Goal: Task Accomplishment & Management: Complete application form

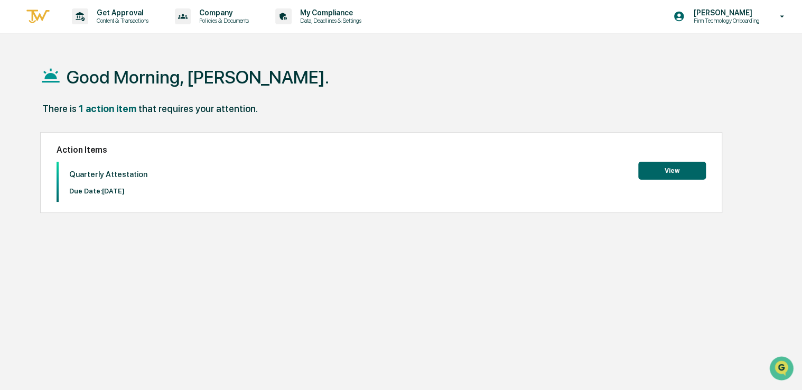
click at [672, 171] on button "View" at bounding box center [672, 171] width 68 height 18
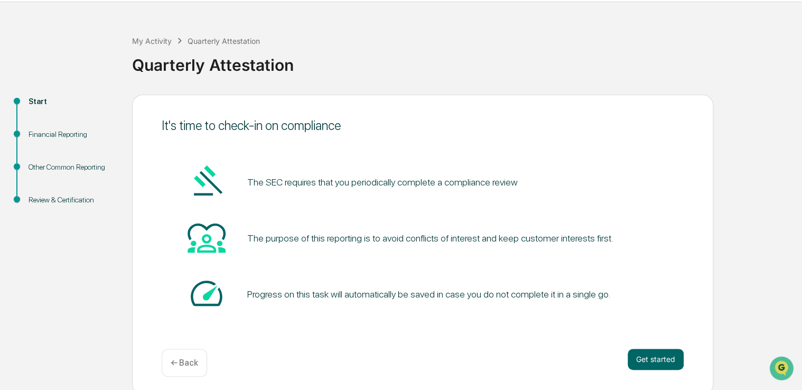
scroll to position [35, 0]
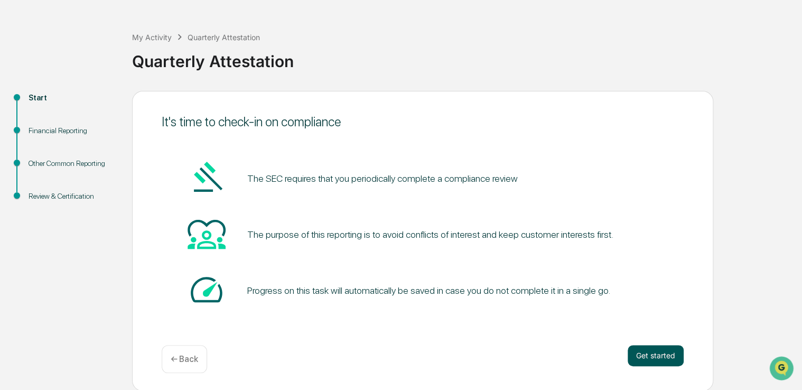
click at [655, 354] on button "Get started" at bounding box center [656, 355] width 56 height 21
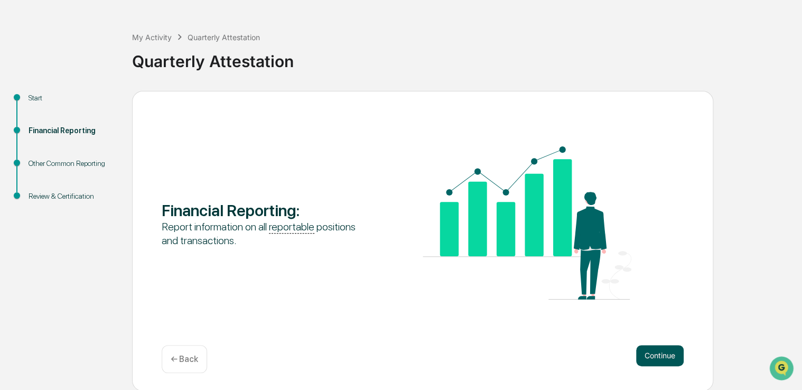
click at [664, 357] on button "Continue" at bounding box center [660, 355] width 48 height 21
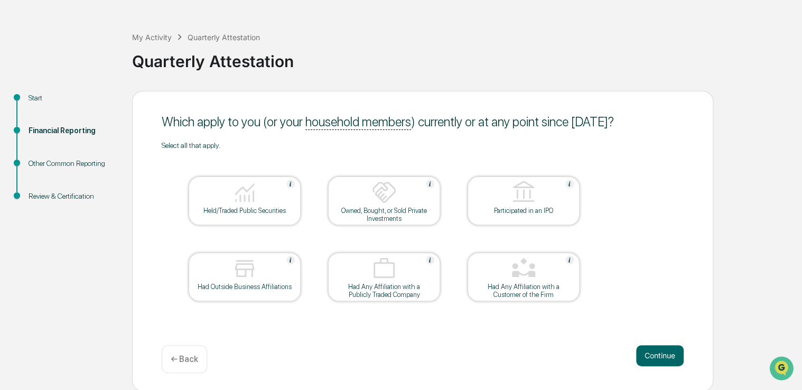
click at [229, 195] on div at bounding box center [245, 193] width 106 height 27
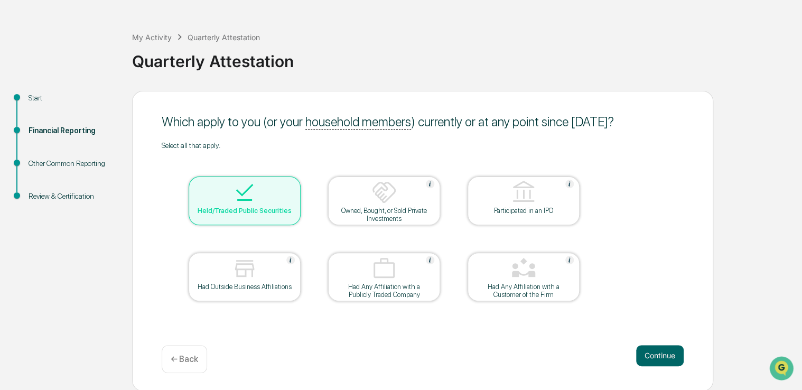
click at [223, 275] on div at bounding box center [245, 269] width 106 height 27
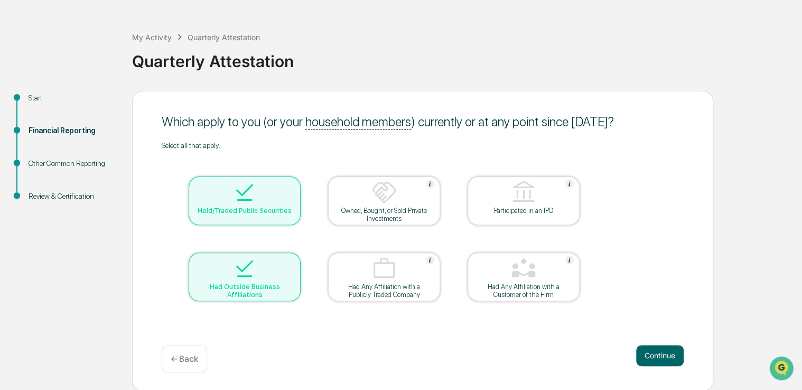
click at [382, 199] on img at bounding box center [383, 192] width 25 height 25
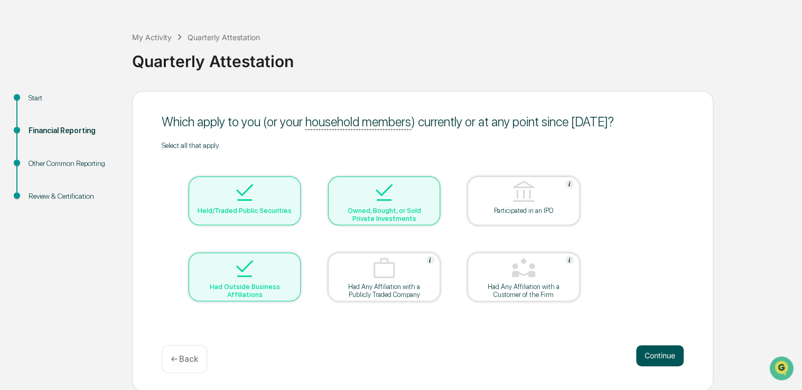
click at [662, 351] on button "Continue" at bounding box center [660, 355] width 48 height 21
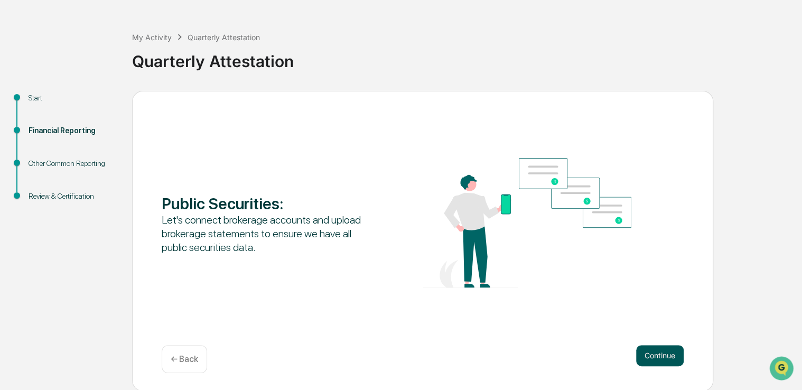
click at [661, 355] on button "Continue" at bounding box center [660, 355] width 48 height 21
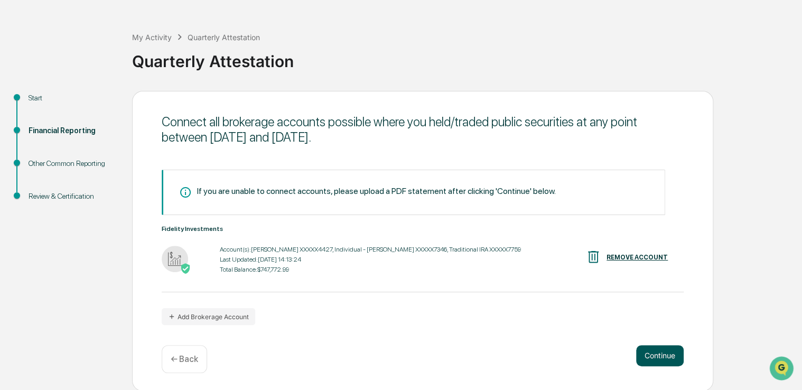
click at [663, 356] on button "Continue" at bounding box center [660, 355] width 48 height 21
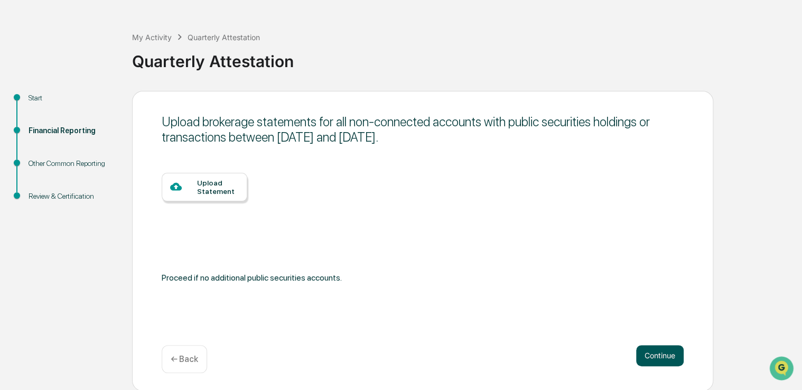
click at [663, 359] on button "Continue" at bounding box center [660, 355] width 48 height 21
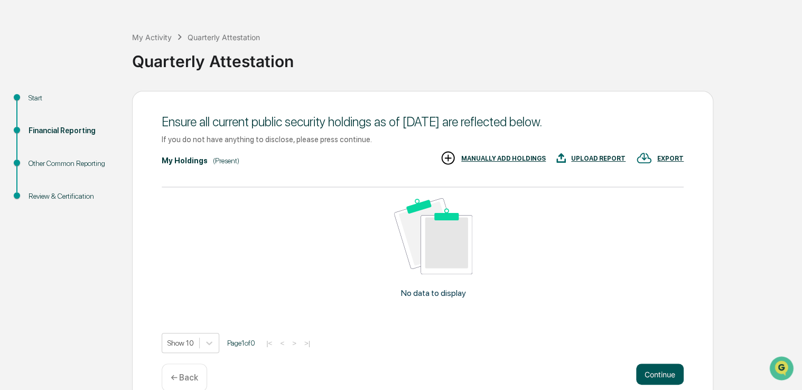
click at [663, 374] on button "Continue" at bounding box center [660, 373] width 48 height 21
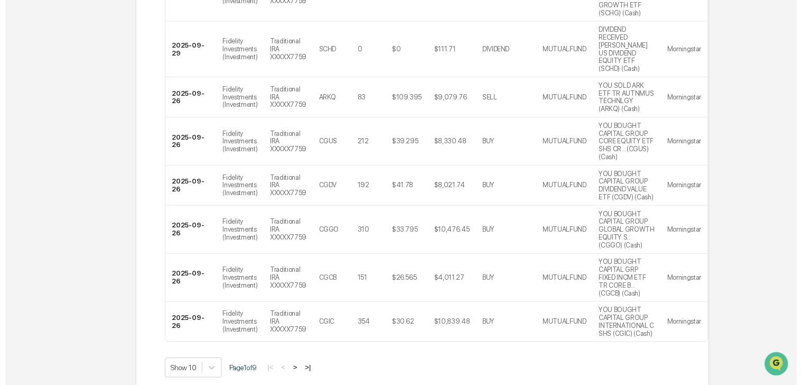
scroll to position [461, 0]
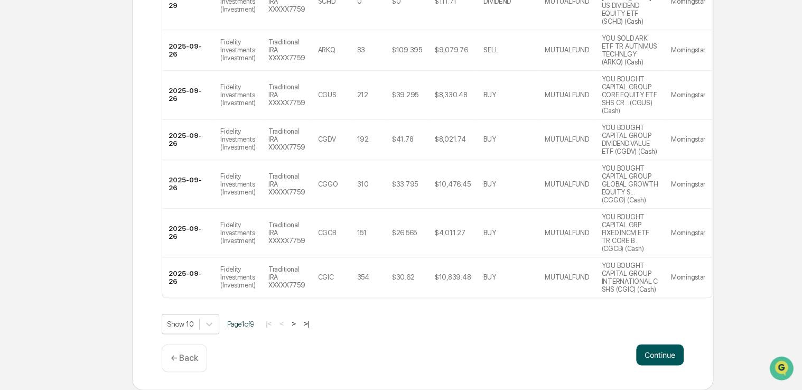
click at [661, 358] on button "Continue" at bounding box center [660, 354] width 48 height 21
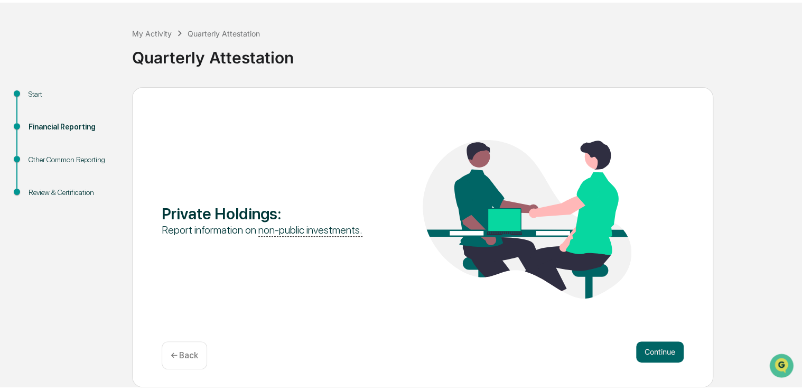
scroll to position [35, 0]
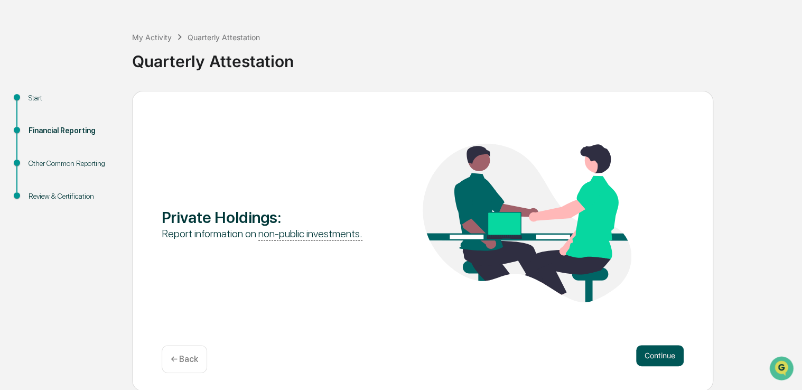
click at [665, 365] on button "Continue" at bounding box center [660, 355] width 48 height 21
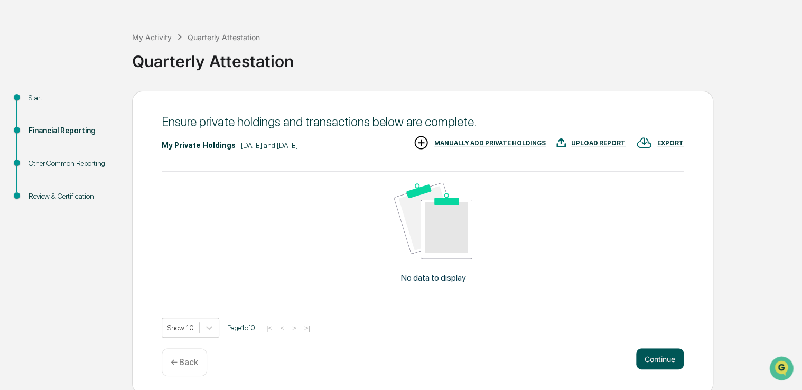
click at [661, 365] on button "Continue" at bounding box center [660, 358] width 48 height 21
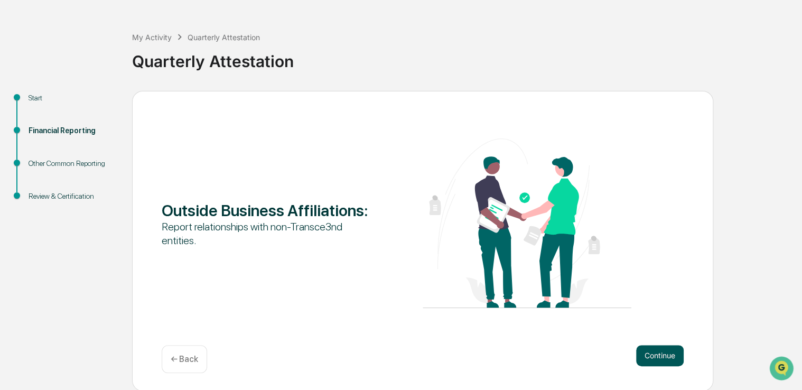
click at [663, 363] on button "Continue" at bounding box center [660, 355] width 48 height 21
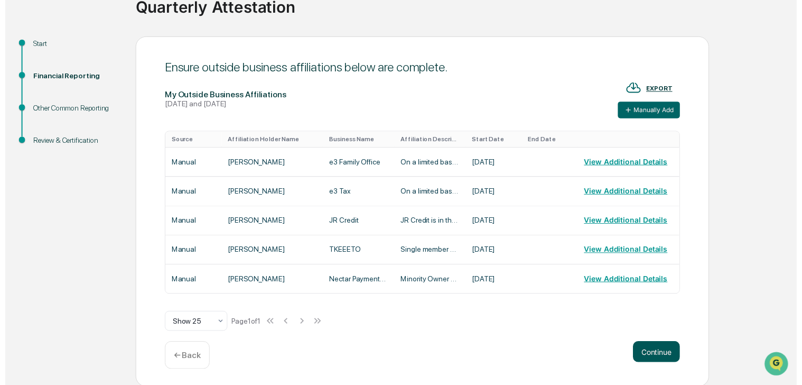
scroll to position [90, 0]
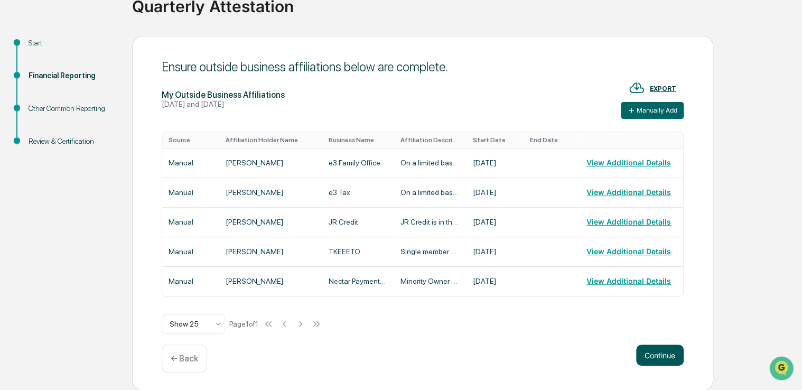
click at [659, 356] on button "Continue" at bounding box center [660, 354] width 48 height 21
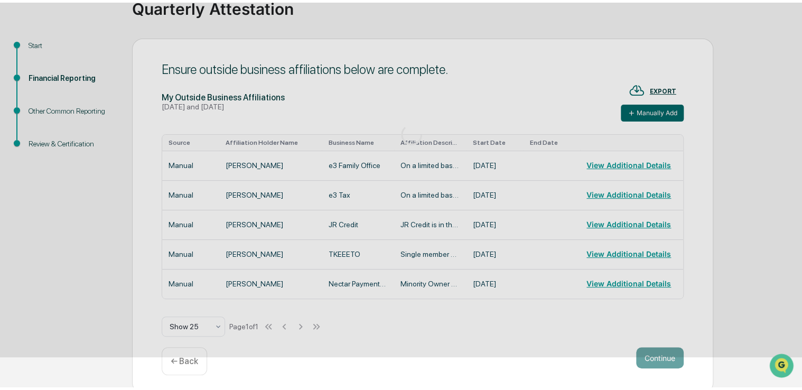
scroll to position [35, 0]
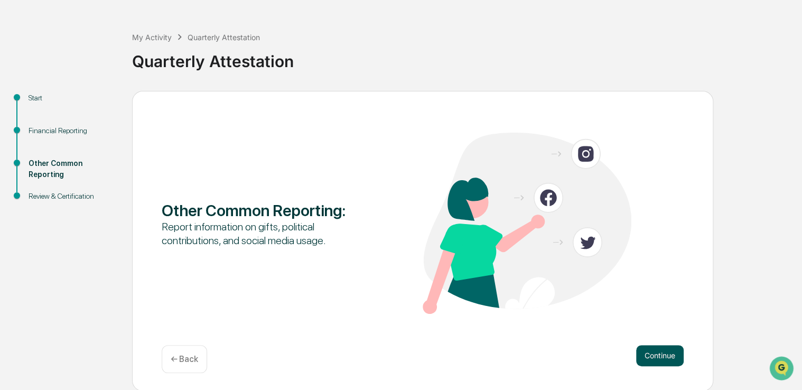
click at [664, 360] on button "Continue" at bounding box center [660, 355] width 48 height 21
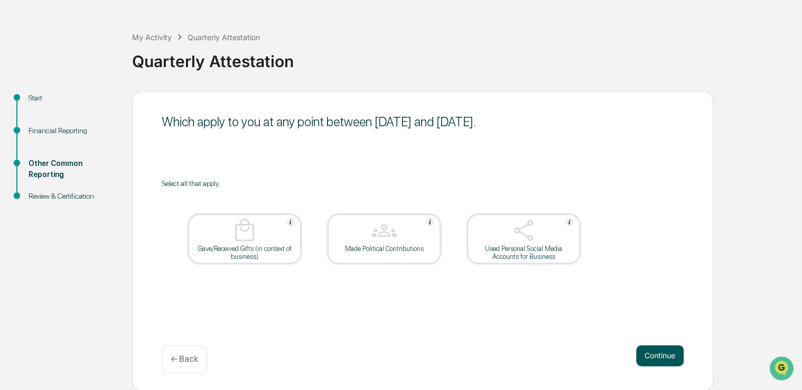
click at [666, 364] on button "Continue" at bounding box center [660, 355] width 48 height 21
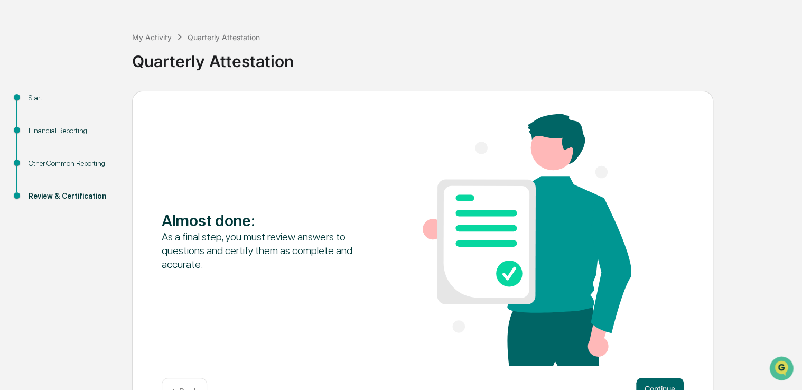
scroll to position [68, 0]
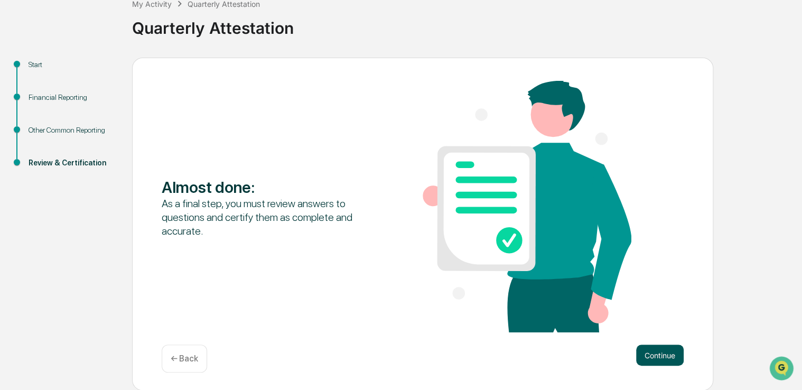
click at [662, 357] on button "Continue" at bounding box center [660, 354] width 48 height 21
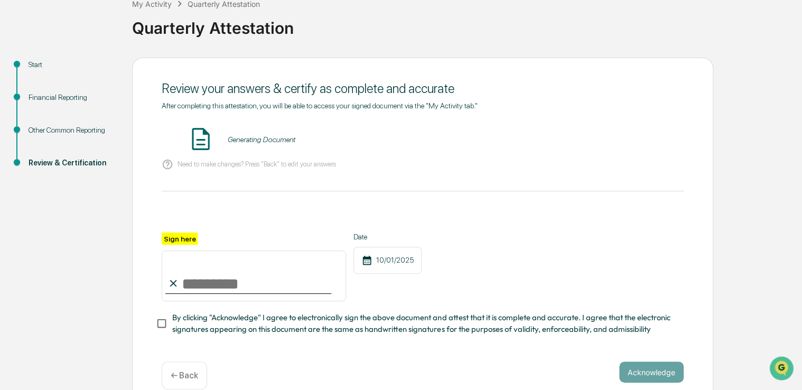
click at [203, 287] on input "Sign here" at bounding box center [254, 275] width 184 height 51
type input "**********"
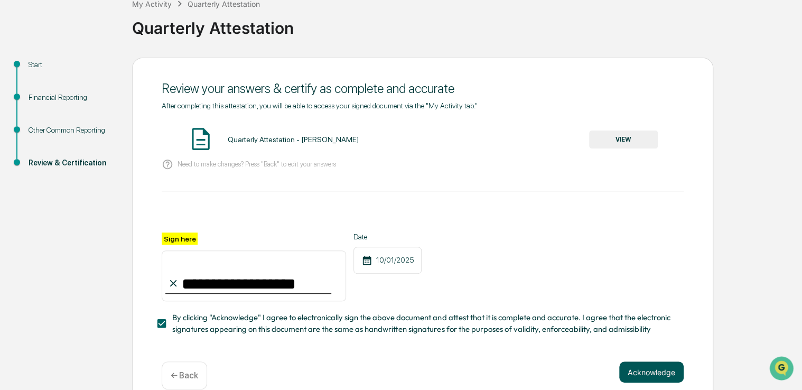
click at [659, 380] on button "Acknowledge" at bounding box center [651, 371] width 64 height 21
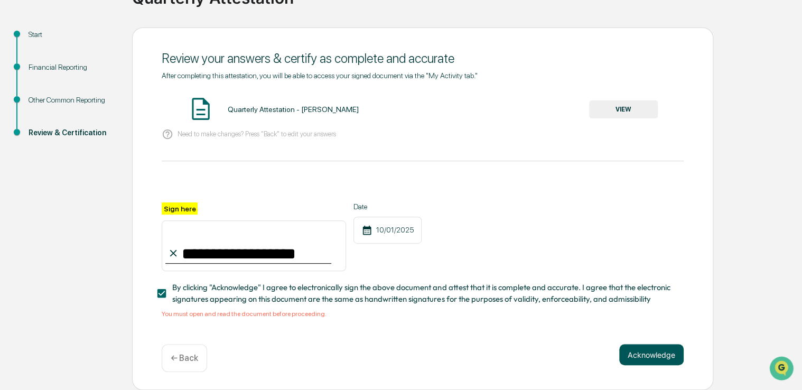
scroll to position [101, 0]
click at [80, 297] on div "**********" at bounding box center [400, 208] width 791 height 363
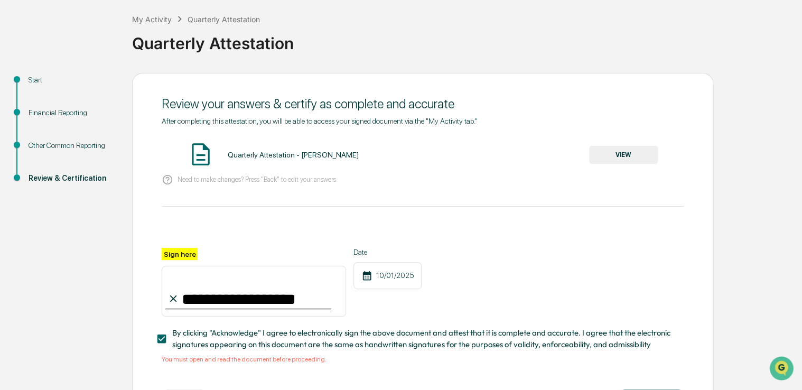
scroll to position [52, 0]
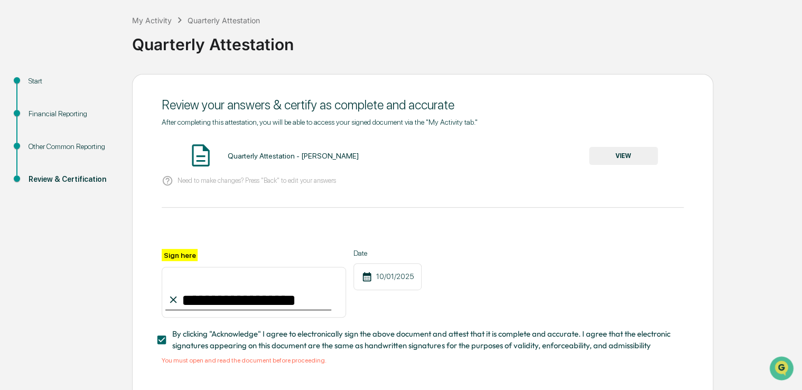
click at [610, 161] on button "VIEW" at bounding box center [623, 156] width 69 height 18
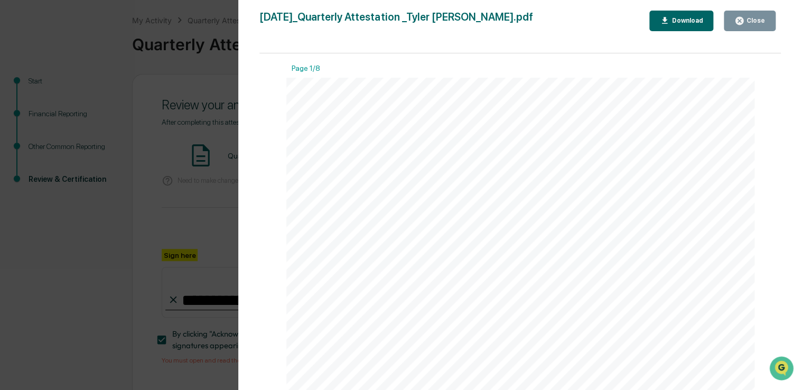
click at [755, 26] on button "Close" at bounding box center [750, 21] width 52 height 21
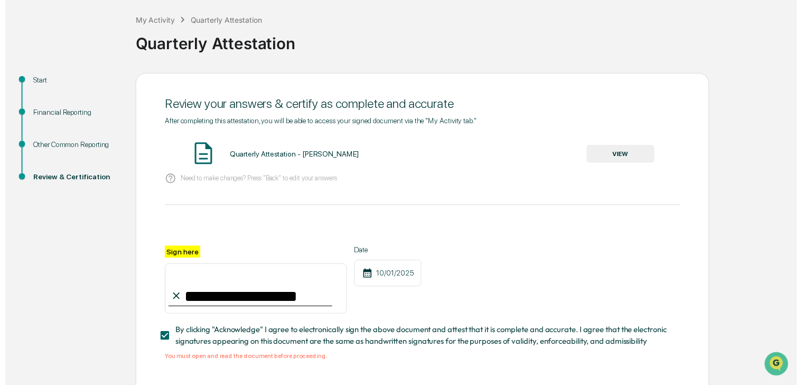
scroll to position [101, 0]
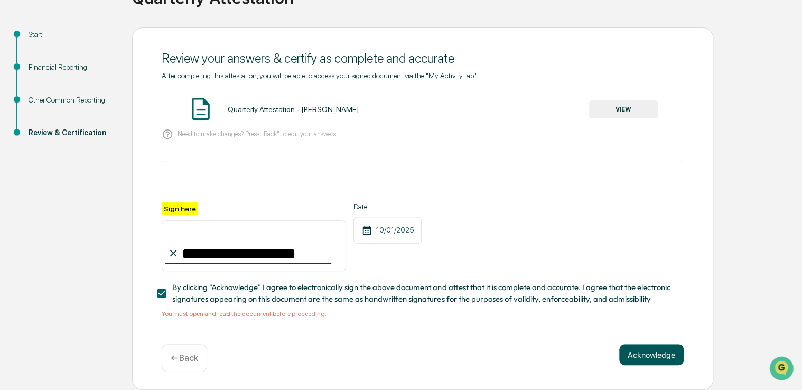
click at [653, 354] on button "Acknowledge" at bounding box center [651, 354] width 64 height 21
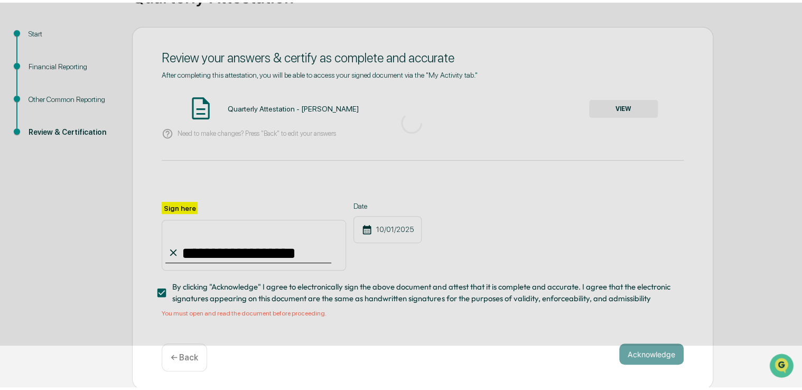
scroll to position [35, 0]
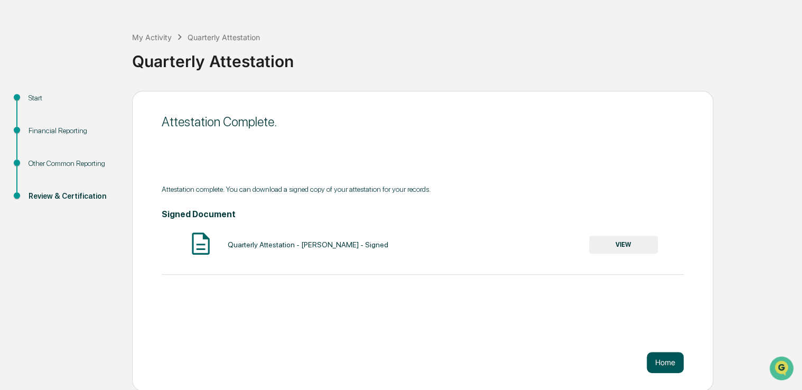
click at [661, 366] on button "Home" at bounding box center [665, 362] width 37 height 21
